Goal: Check status: Check status

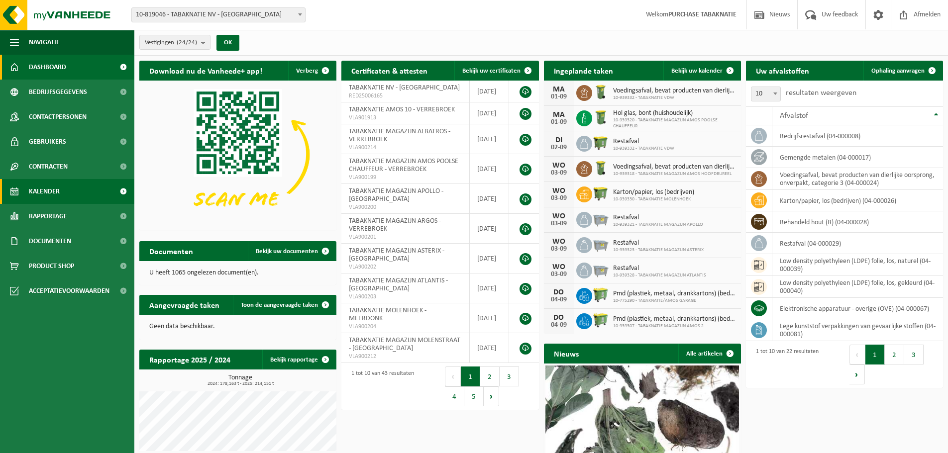
click at [51, 193] on span "Kalender" at bounding box center [44, 191] width 31 height 25
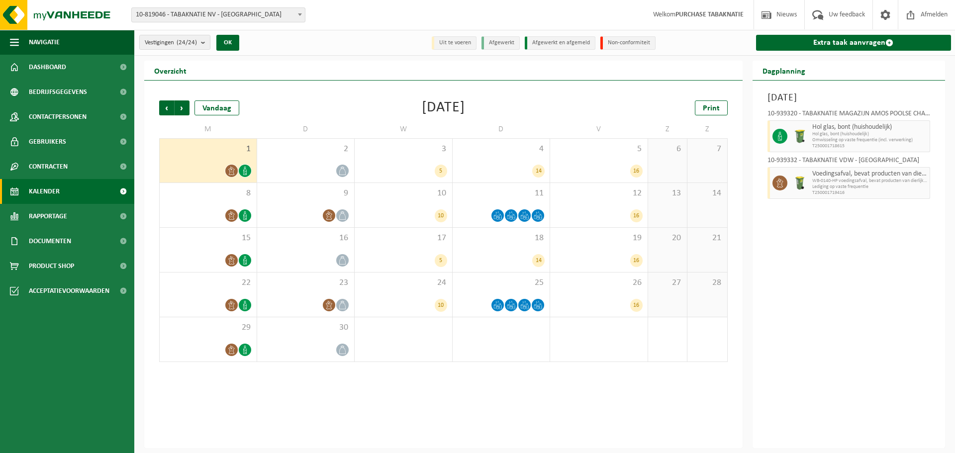
click at [275, 14] on span "10-819046 - TABAKNATIE NV - [GEOGRAPHIC_DATA]" at bounding box center [218, 15] width 173 height 14
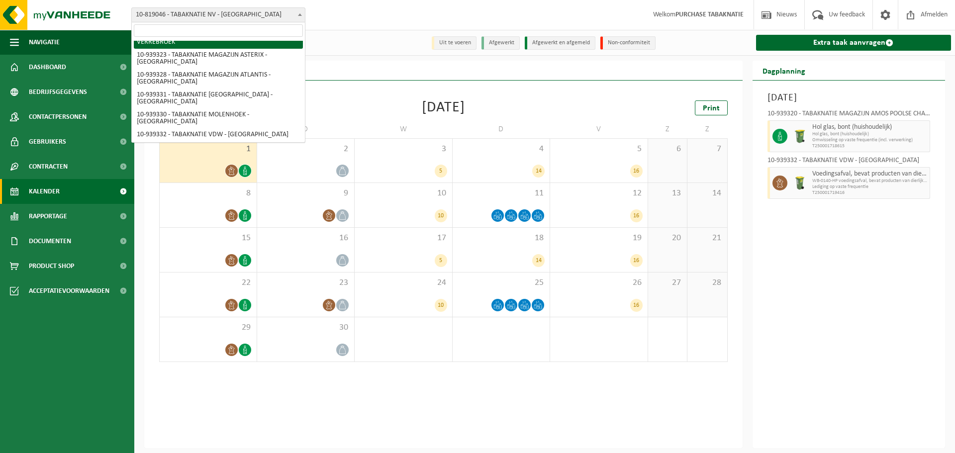
scroll to position [343, 0]
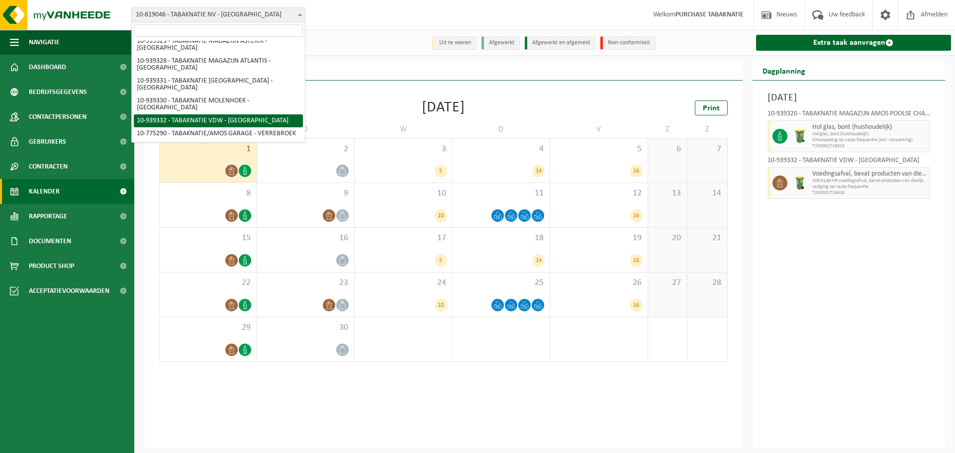
select select "138354"
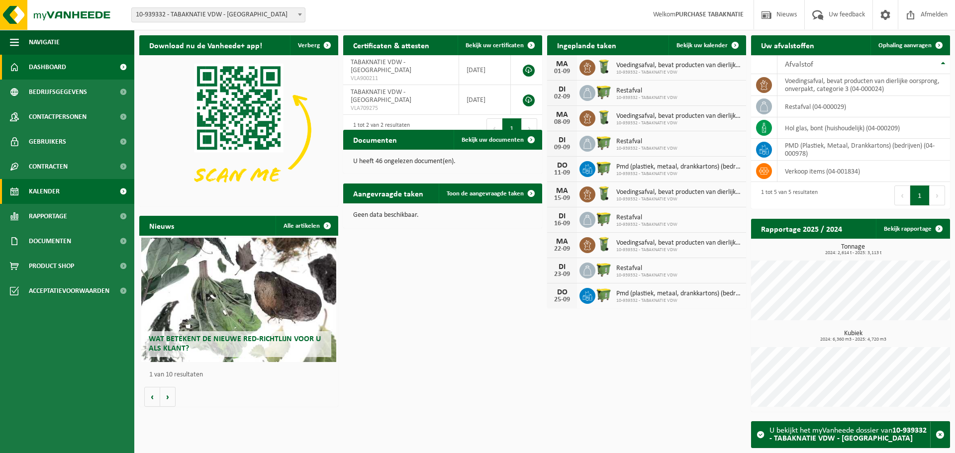
click at [69, 194] on link "Kalender" at bounding box center [67, 191] width 134 height 25
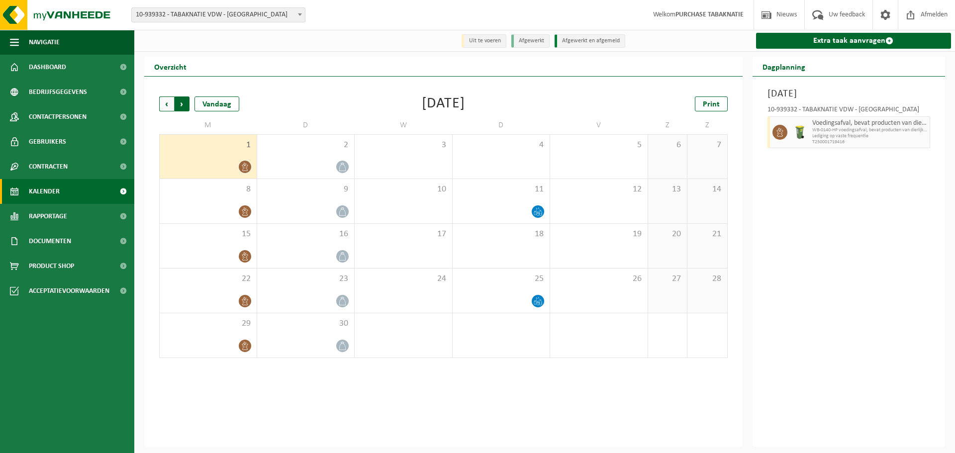
click at [164, 105] on span "Vorige" at bounding box center [166, 103] width 15 height 15
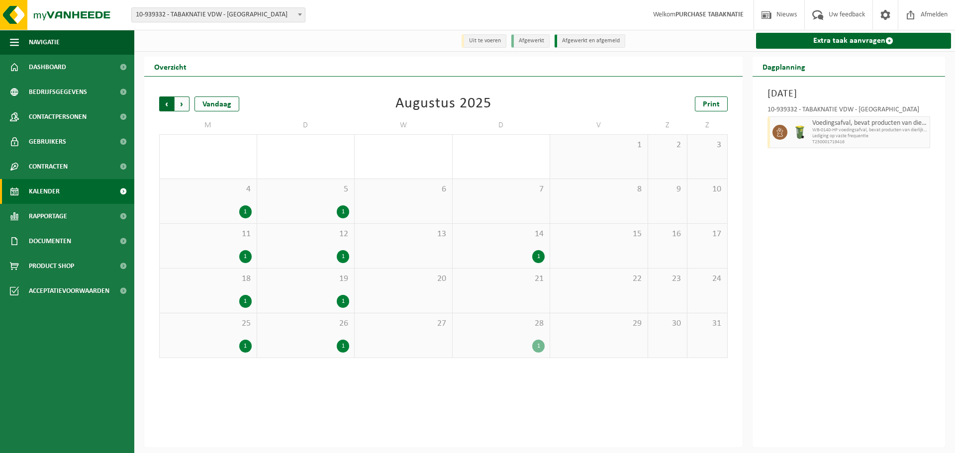
click at [184, 108] on span "Volgende" at bounding box center [182, 103] width 15 height 15
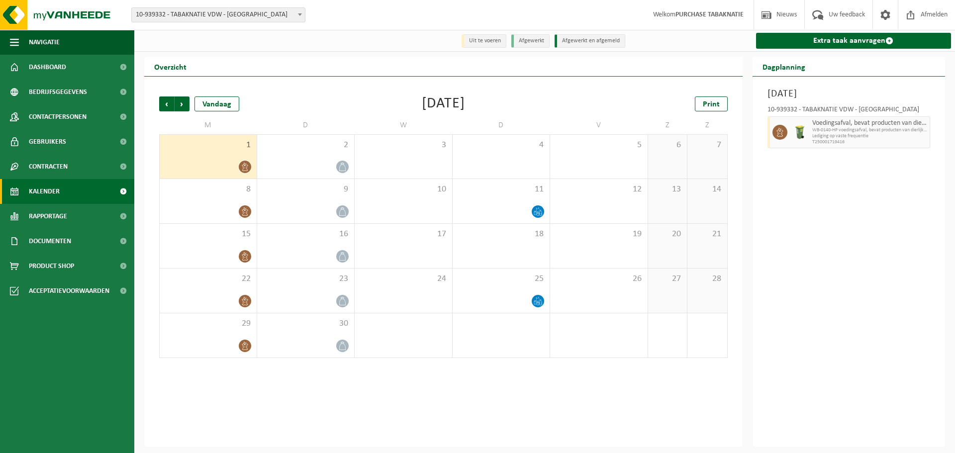
click at [213, 154] on div "1" at bounding box center [208, 157] width 97 height 44
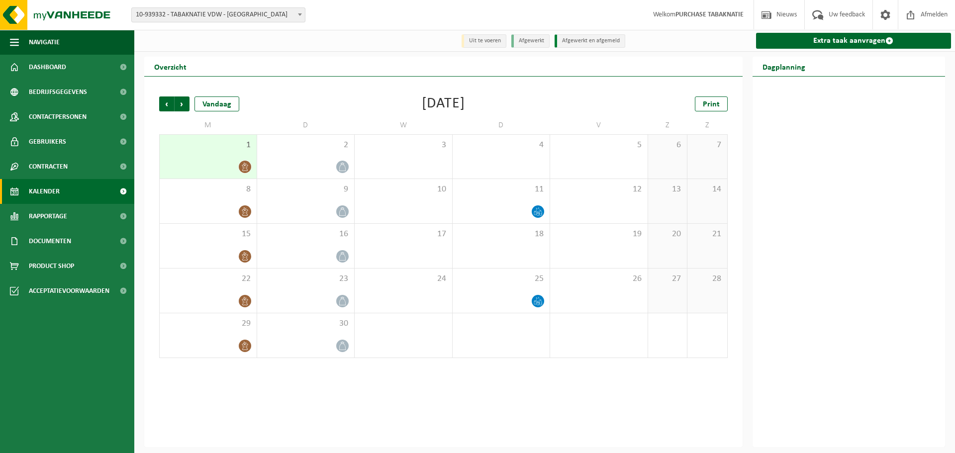
click at [213, 154] on div "1" at bounding box center [208, 157] width 97 height 44
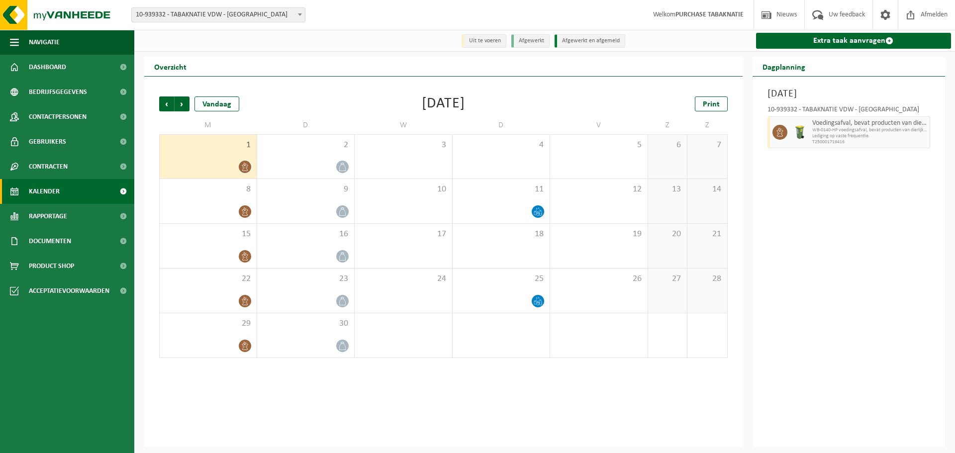
drag, startPoint x: 812, startPoint y: 136, endPoint x: 794, endPoint y: 138, distance: 18.0
click at [812, 136] on span "Lediging op vaste frequentie" at bounding box center [869, 136] width 115 height 6
click at [210, 154] on div "1" at bounding box center [208, 157] width 97 height 44
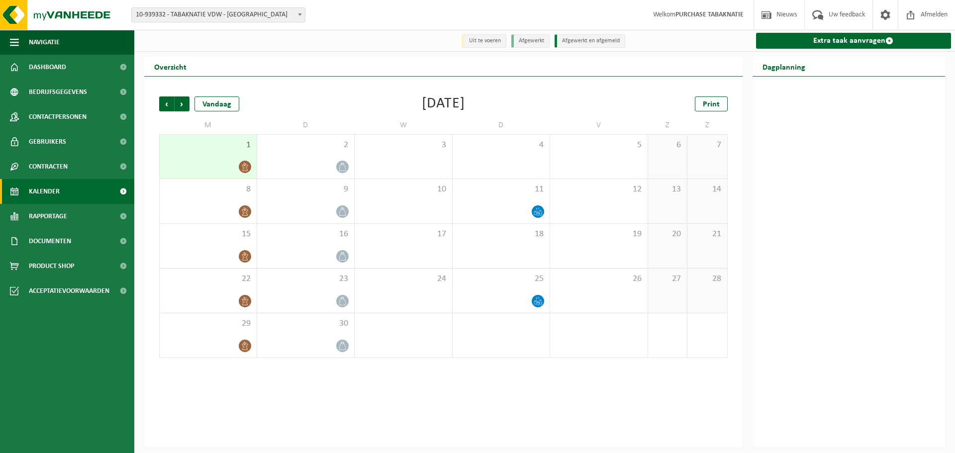
click at [210, 154] on div "1" at bounding box center [208, 157] width 97 height 44
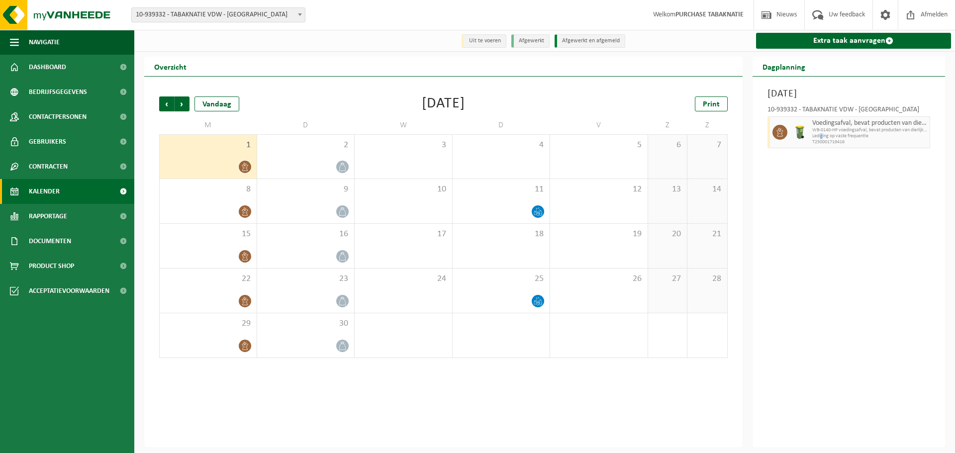
click at [821, 134] on span "Lediging op vaste frequentie" at bounding box center [869, 136] width 115 height 6
click at [205, 191] on span "8" at bounding box center [208, 189] width 87 height 11
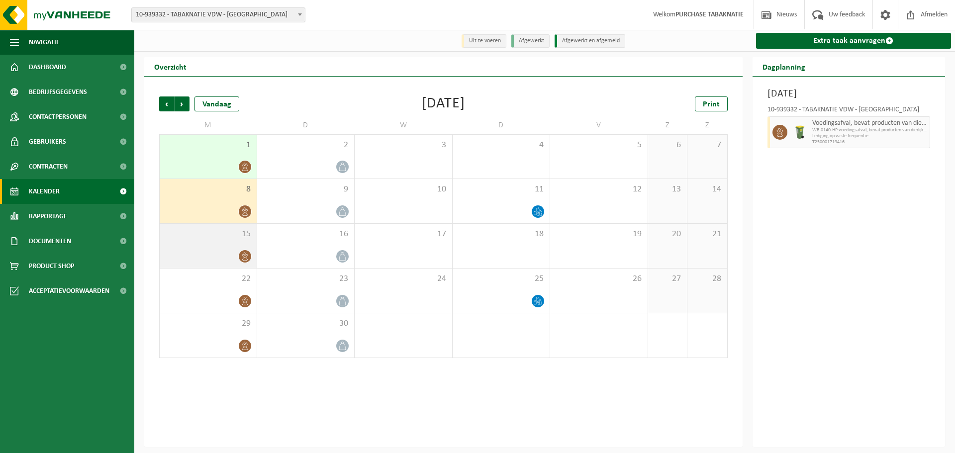
click at [211, 243] on div "15" at bounding box center [208, 246] width 97 height 44
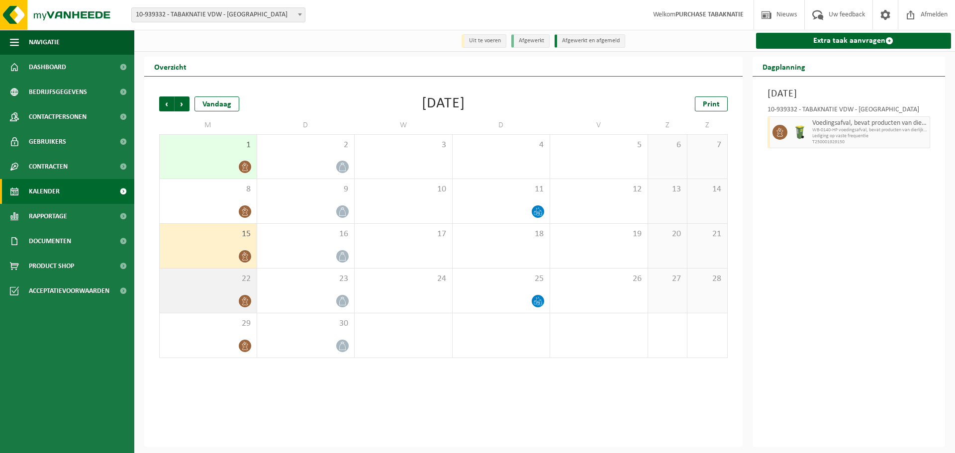
click at [209, 281] on span "22" at bounding box center [208, 279] width 87 height 11
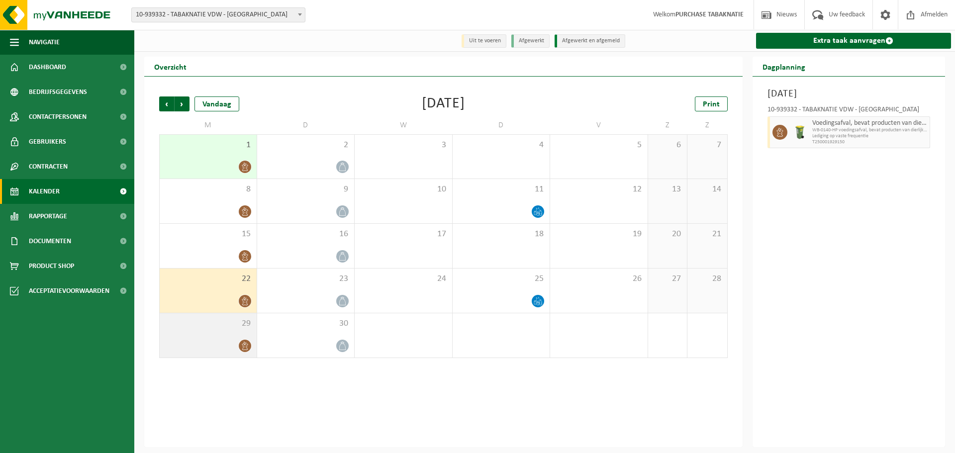
click at [210, 326] on span "29" at bounding box center [208, 323] width 87 height 11
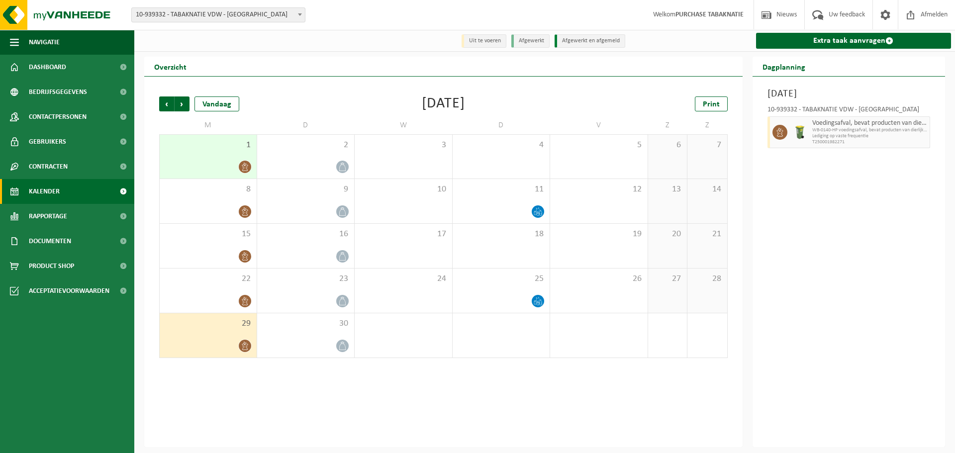
click at [215, 159] on div "1" at bounding box center [208, 157] width 97 height 44
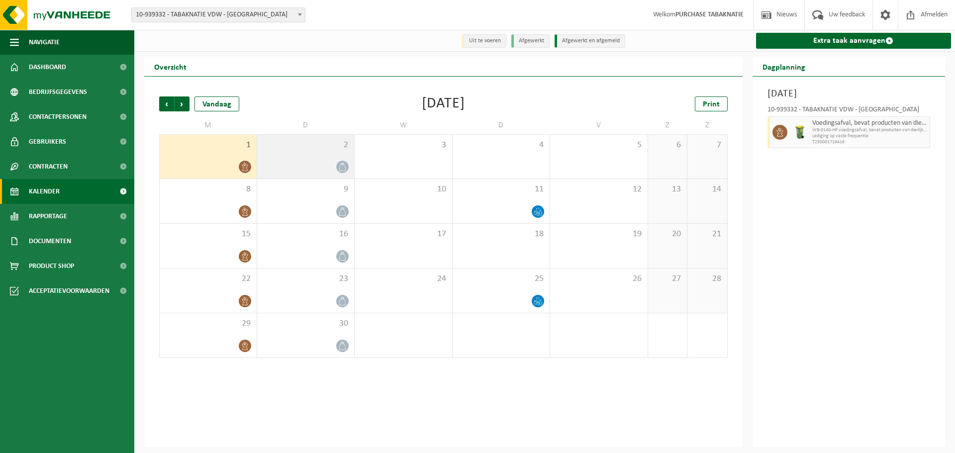
click at [313, 158] on div "2" at bounding box center [305, 157] width 97 height 44
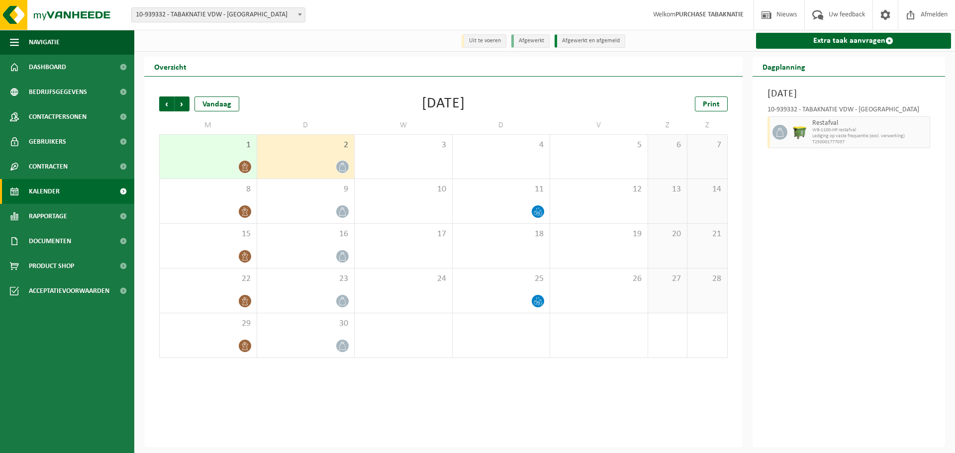
click at [183, 146] on span "1" at bounding box center [208, 145] width 87 height 11
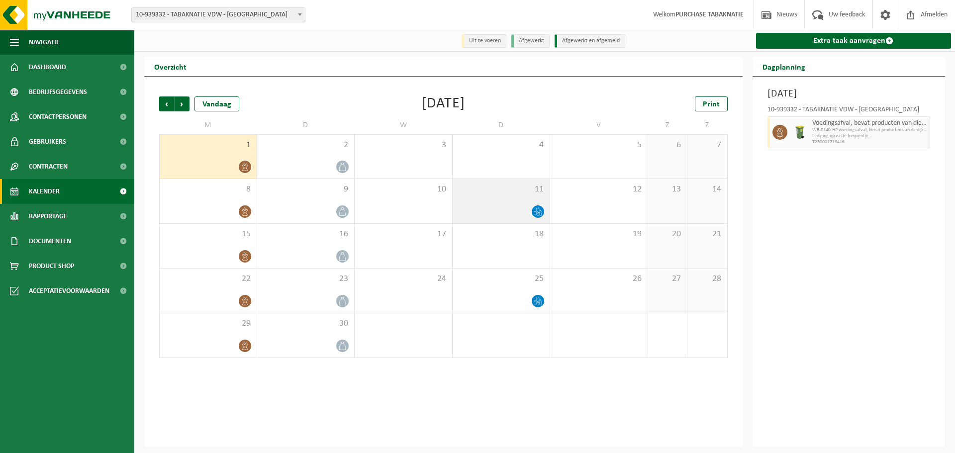
click at [499, 199] on div "11" at bounding box center [501, 201] width 97 height 44
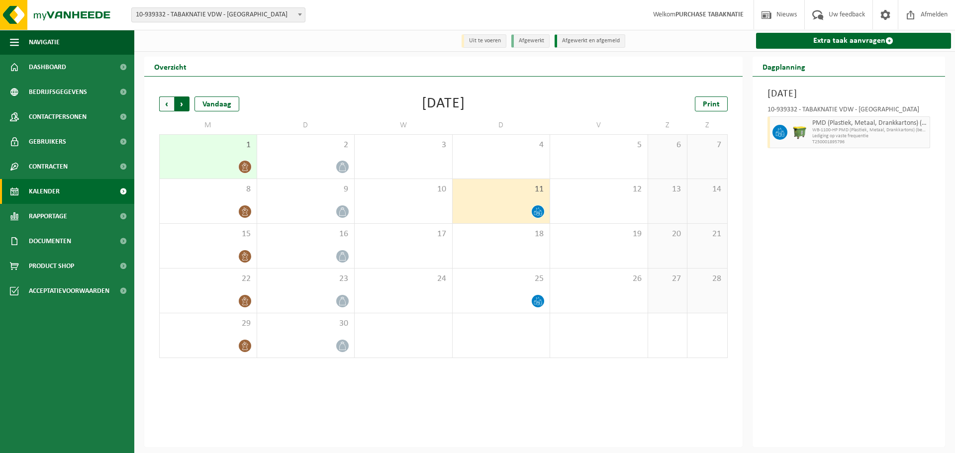
click at [167, 105] on span "Vorige" at bounding box center [166, 103] width 15 height 15
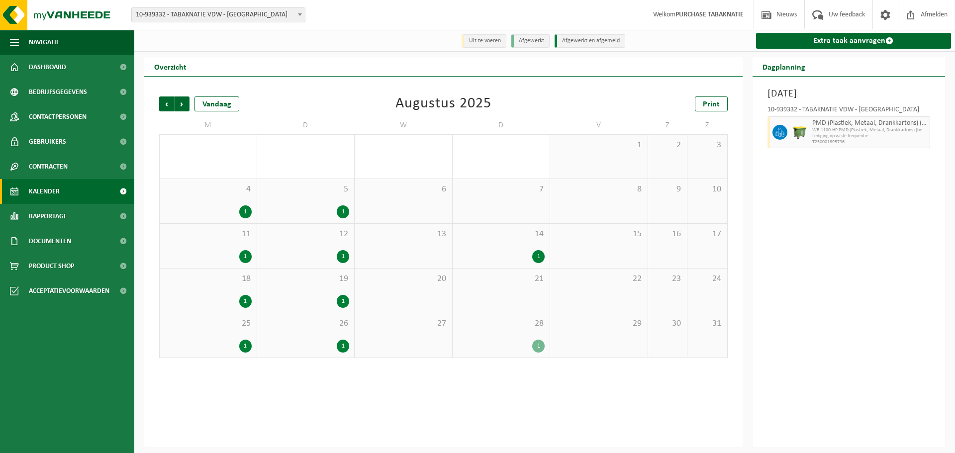
click at [517, 332] on div "28 1" at bounding box center [501, 335] width 97 height 44
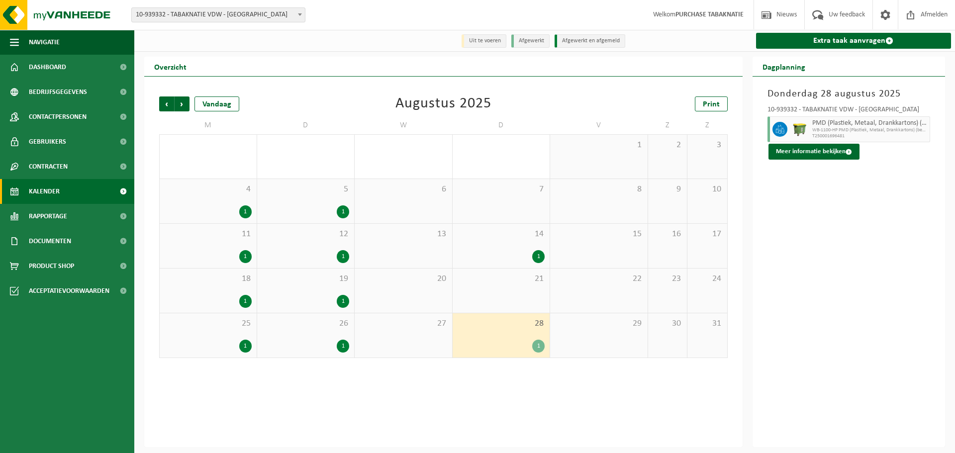
click at [792, 126] on img at bounding box center [799, 129] width 15 height 15
click at [806, 153] on button "Meer informatie bekijken" at bounding box center [813, 152] width 91 height 16
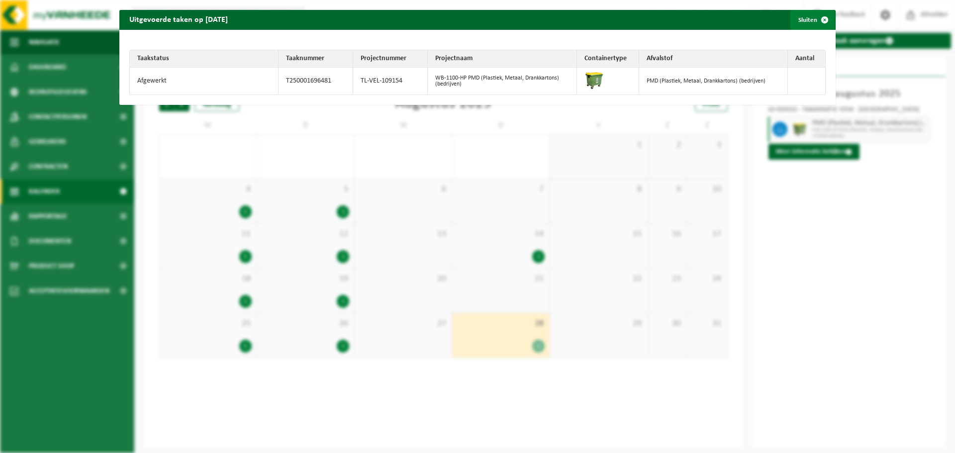
click at [815, 21] on span "button" at bounding box center [825, 20] width 20 height 20
